Goal: Information Seeking & Learning: Check status

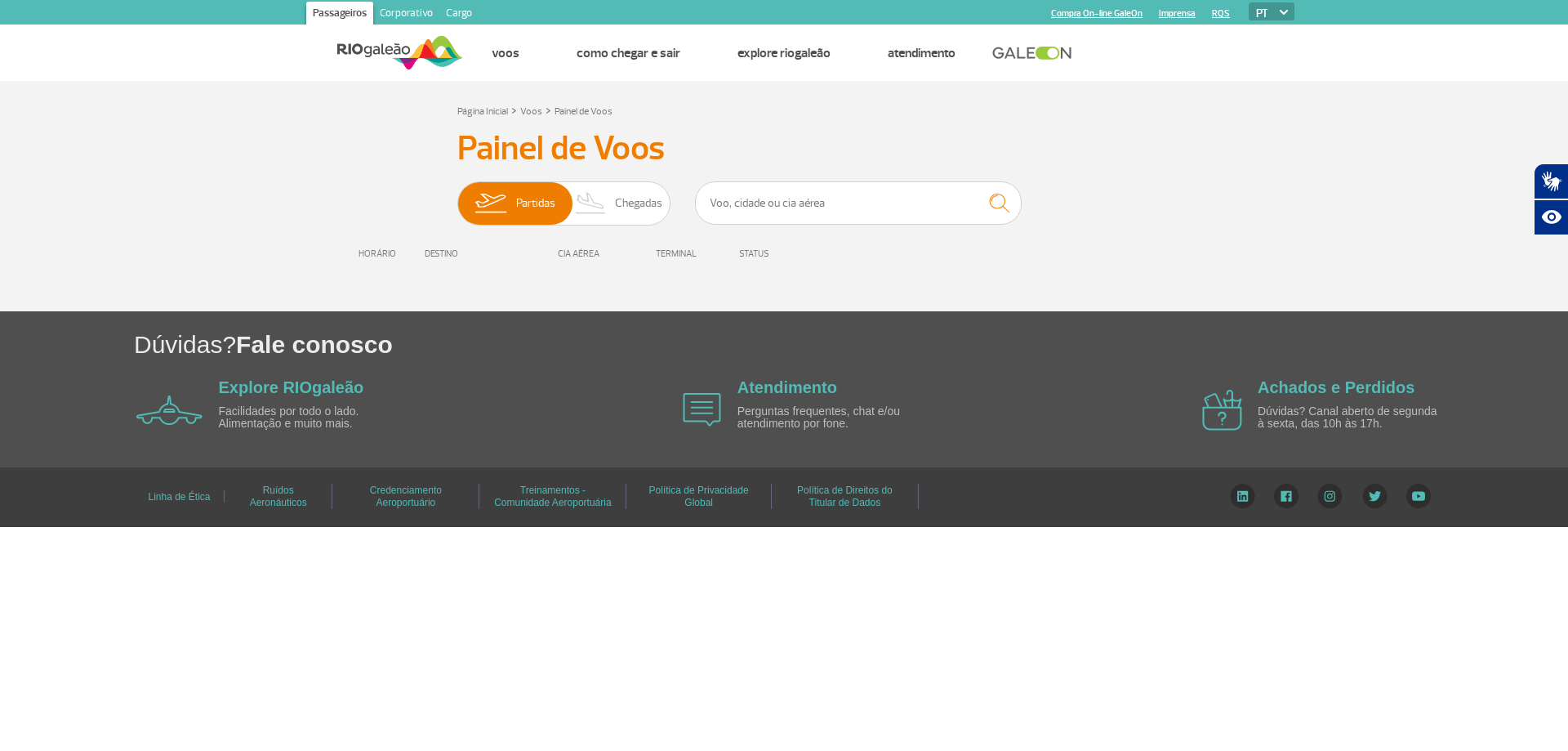
click at [375, 254] on div "HORÁRIO" at bounding box center [380, 253] width 89 height 10
click at [921, 178] on div "Painel de Voos Partidas Chegadas HORÁRIO DESTINO CIA AÉREA TERMINAL STATUS" at bounding box center [784, 204] width 907 height 151
click at [886, 197] on input "text" at bounding box center [858, 203] width 327 height 44
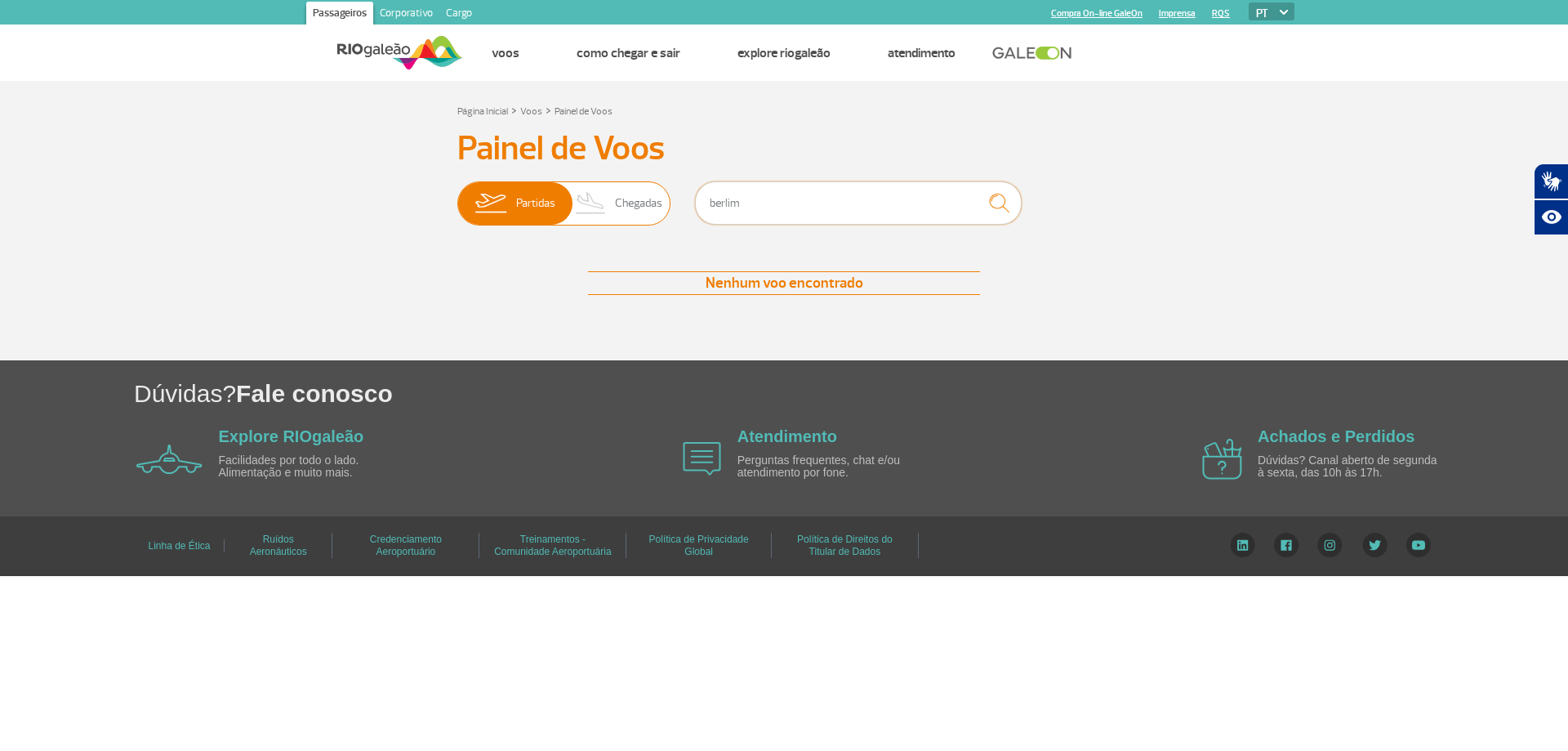
drag, startPoint x: 837, startPoint y: 215, endPoint x: 647, endPoint y: 205, distance: 190.3
click at [647, 205] on div "Partidas Chegadas berlim" at bounding box center [783, 205] width 653 height 49
type input "[GEOGRAPHIC_DATA]"
click at [993, 214] on img "submit" at bounding box center [1000, 203] width 35 height 33
click at [995, 217] on img "submit" at bounding box center [1000, 203] width 35 height 33
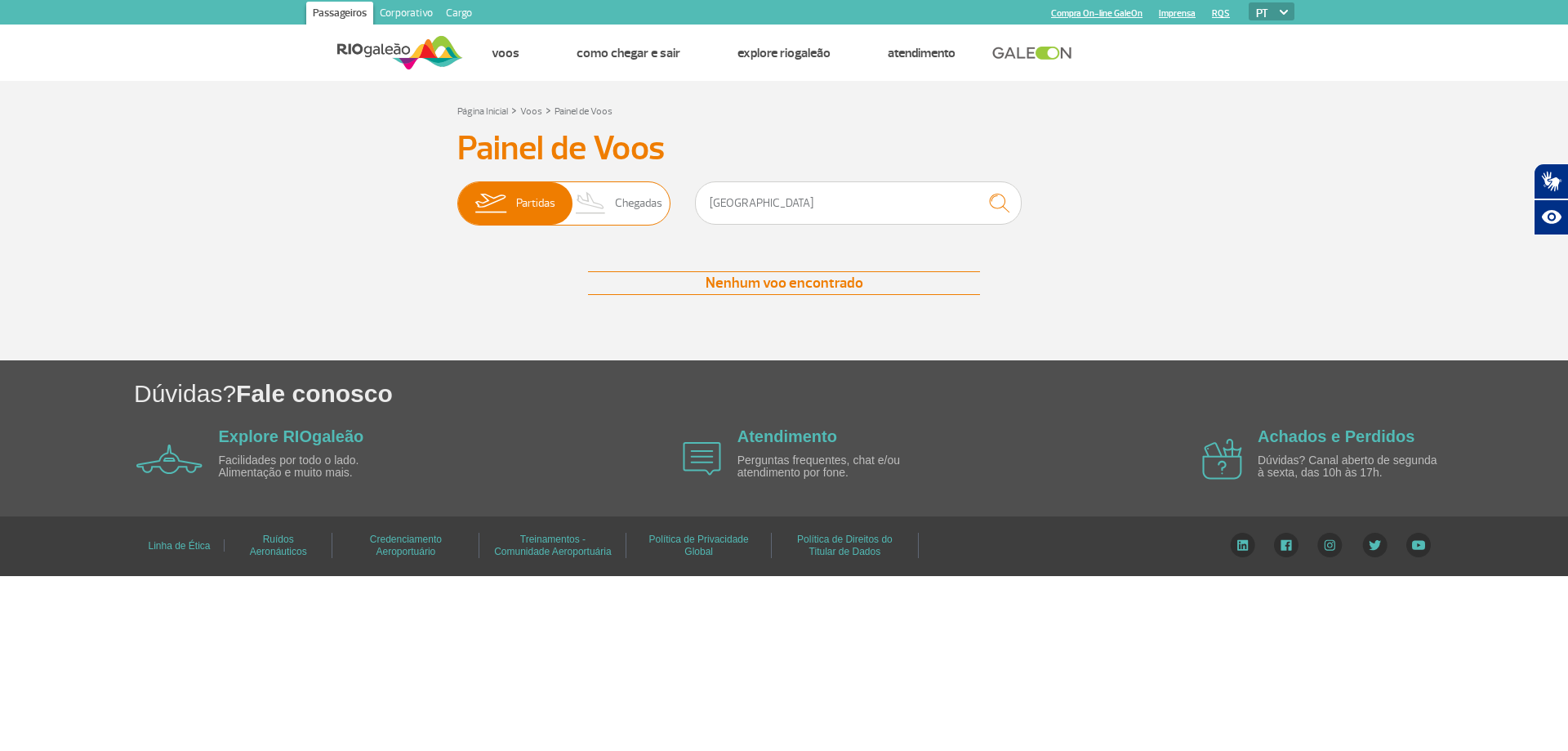
click at [633, 206] on span "Chegadas" at bounding box center [638, 204] width 47 height 43
click at [457, 195] on input "Partidas Chegadas" at bounding box center [457, 195] width 0 height 0
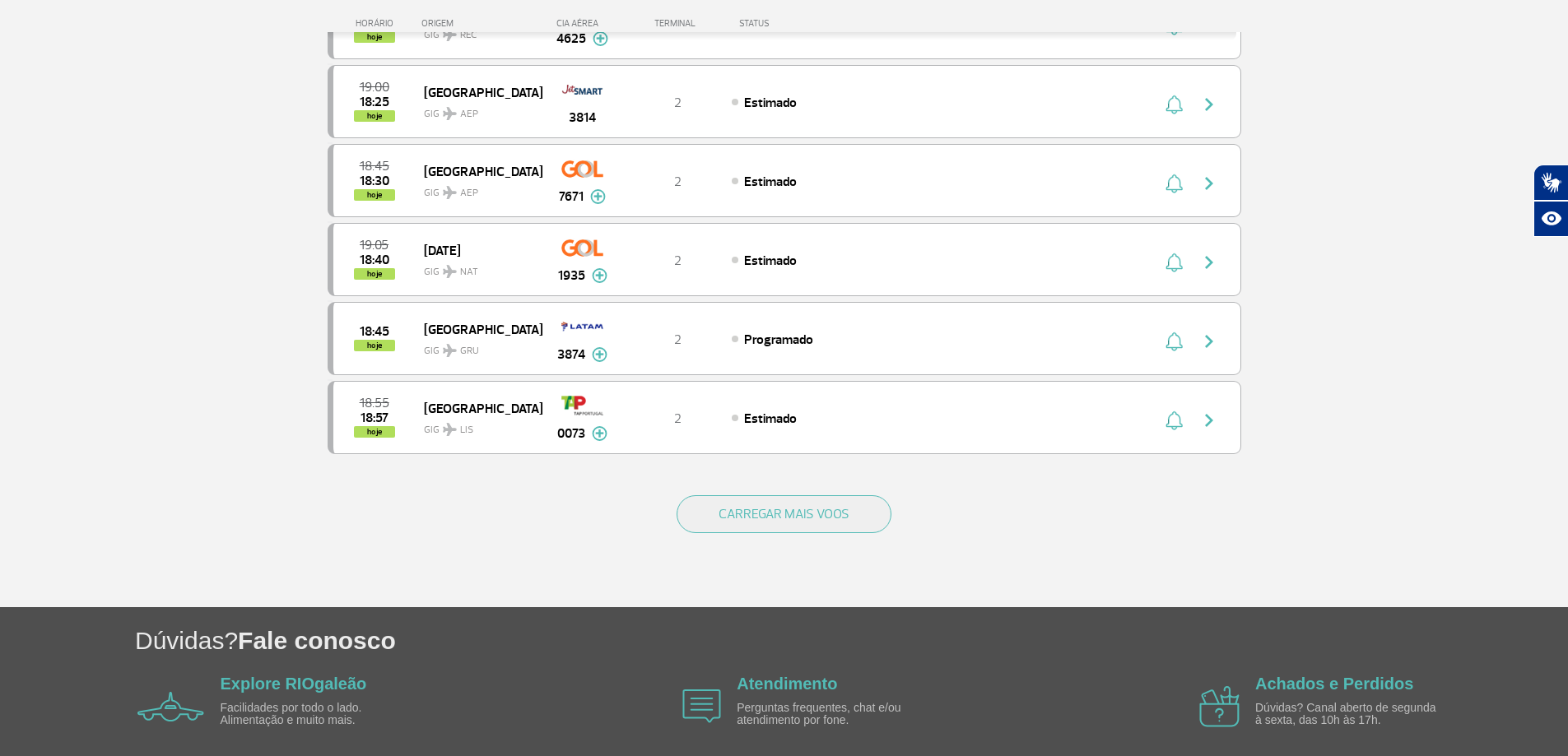
scroll to position [1473, 0]
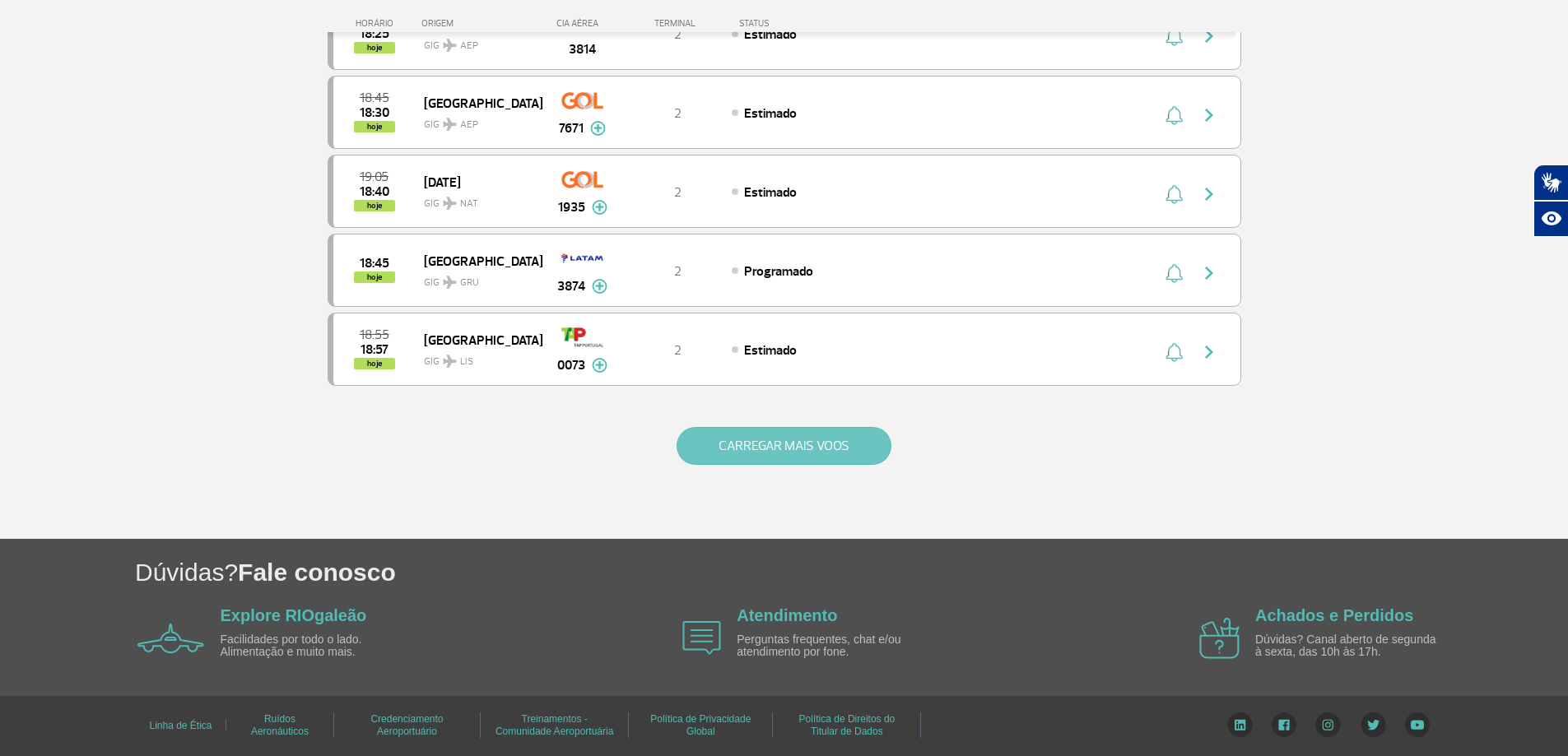
click at [836, 451] on button "CARREGAR MAIS VOOS" at bounding box center [784, 445] width 214 height 37
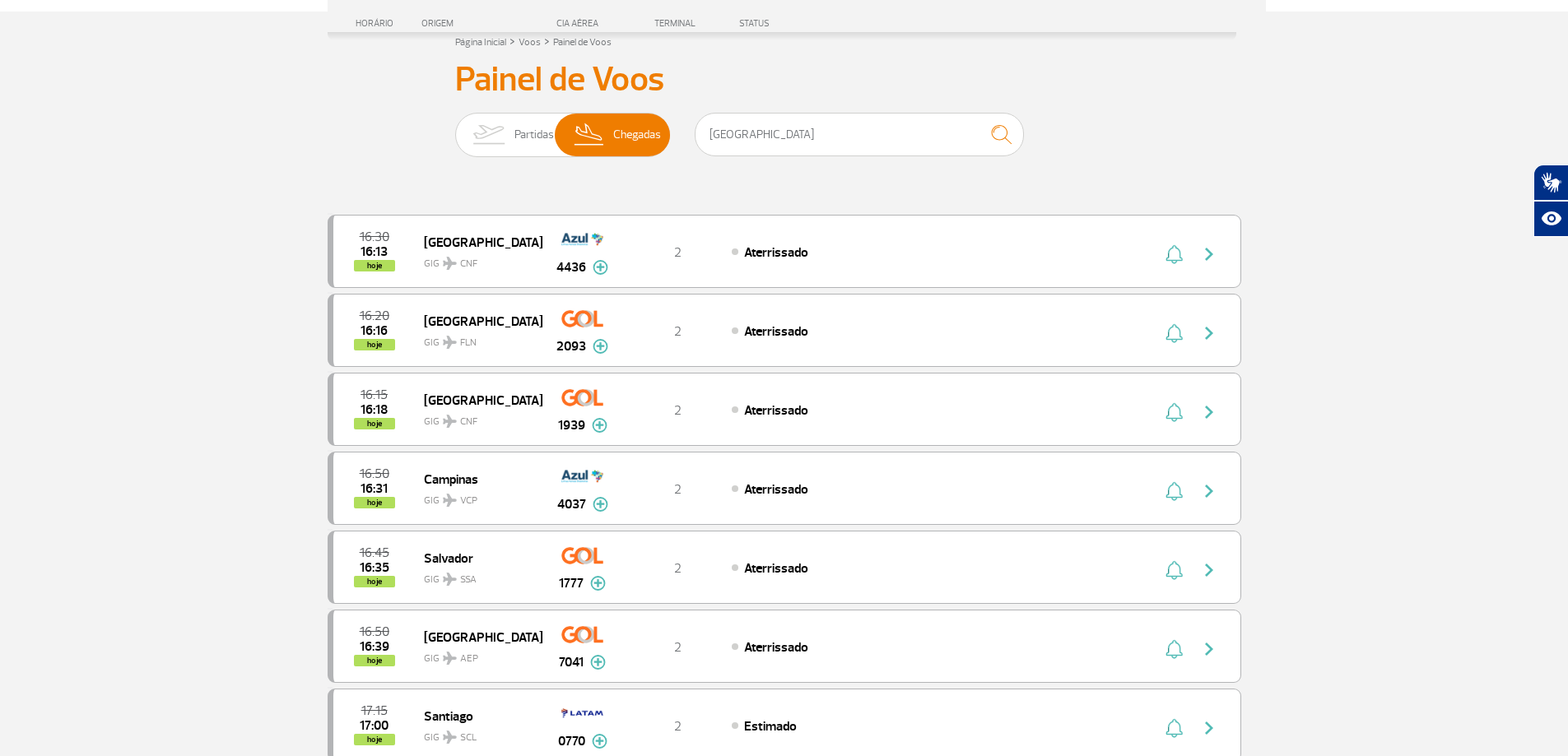
scroll to position [0, 0]
